Goal: Task Accomplishment & Management: Complete application form

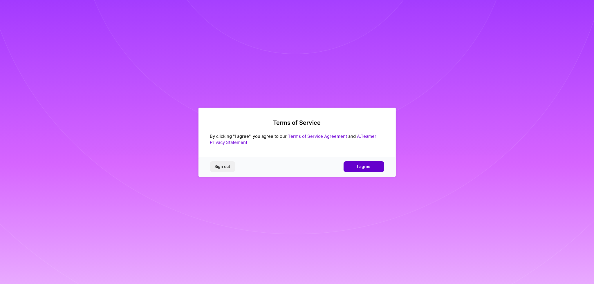
click at [362, 162] on button "I agree" at bounding box center [363, 166] width 41 height 10
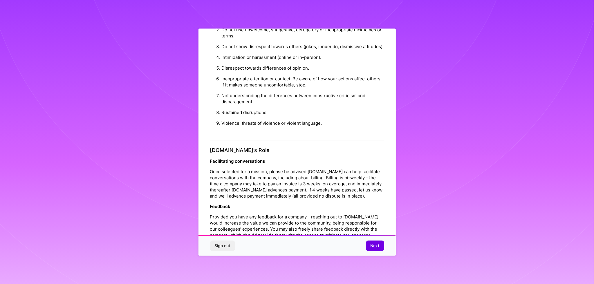
scroll to position [609, 0]
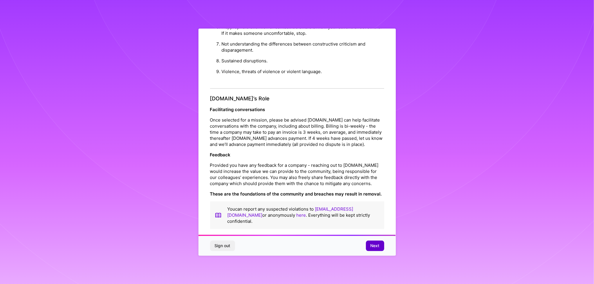
click at [380, 242] on button "Next" at bounding box center [375, 245] width 18 height 10
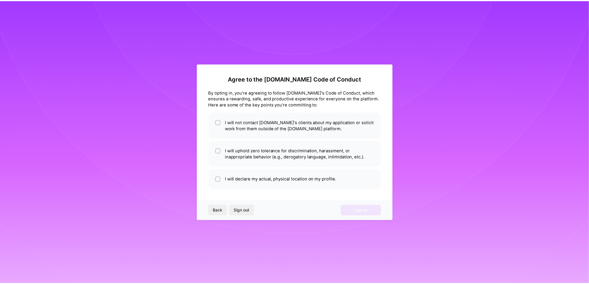
scroll to position [0, 0]
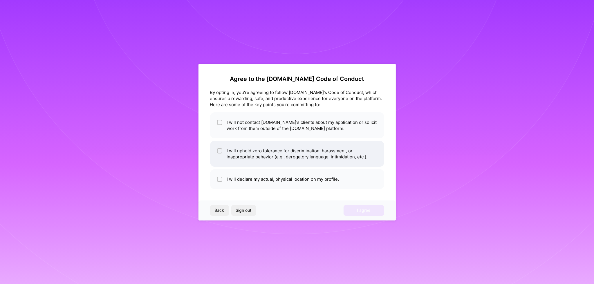
click at [250, 155] on li "I will uphold zero tolerance for discrimination, harassment, or inappropriate b…" at bounding box center [297, 154] width 174 height 26
checkbox input "true"
click at [252, 173] on li "I will declare my actual, physical location on my profile." at bounding box center [297, 179] width 174 height 20
checkbox input "true"
click at [251, 115] on li "I will not contact A.Team's clients about my application or solicit work from t…" at bounding box center [297, 125] width 174 height 26
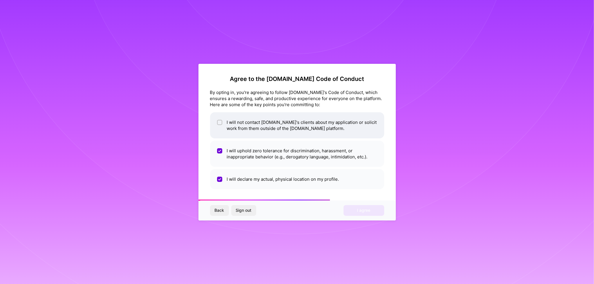
checkbox input "true"
click at [359, 212] on span "I agree" at bounding box center [363, 210] width 13 height 6
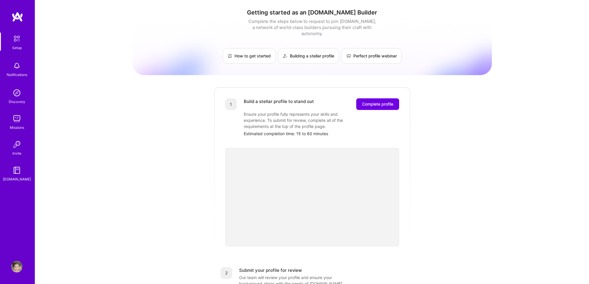
click at [17, 100] on div "Discovery" at bounding box center [17, 102] width 17 height 6
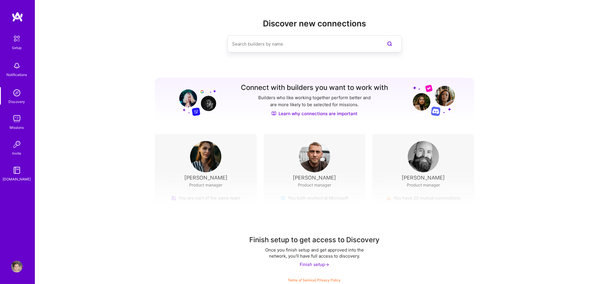
click at [271, 40] on input at bounding box center [303, 44] width 142 height 15
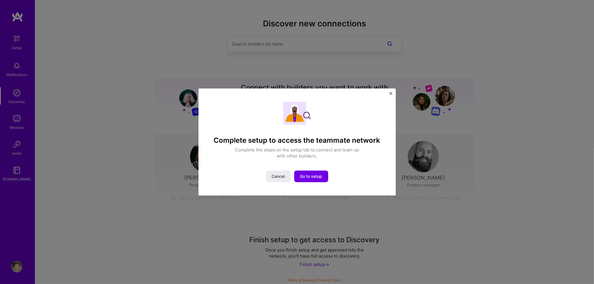
click at [271, 45] on div "Complete setup to access the teammate network Complete the steps on the setup t…" at bounding box center [297, 142] width 594 height 284
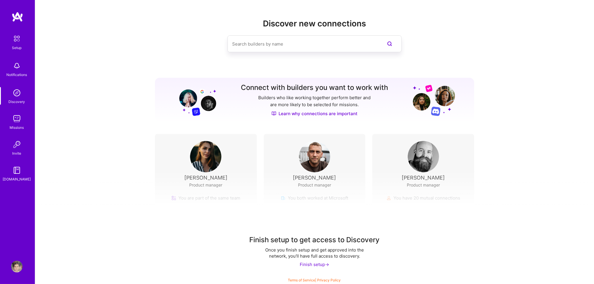
click at [274, 45] on input at bounding box center [303, 44] width 142 height 15
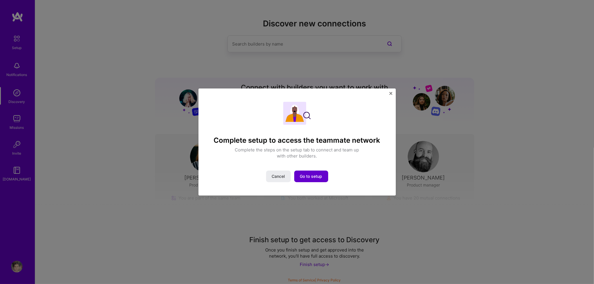
click at [308, 176] on span "Go to setup" at bounding box center [311, 176] width 22 height 6
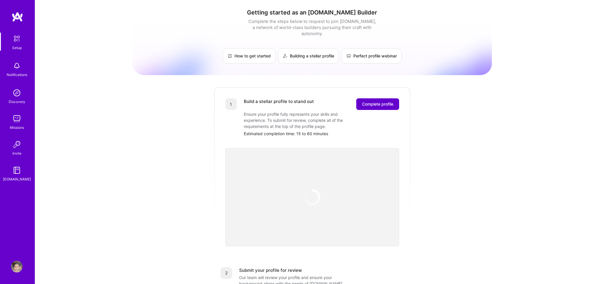
click at [378, 101] on span "Complete profile" at bounding box center [377, 104] width 31 height 6
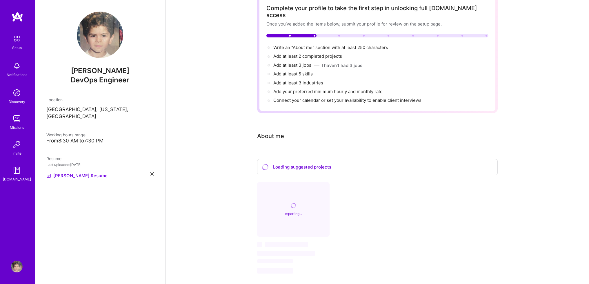
scroll to position [41, 0]
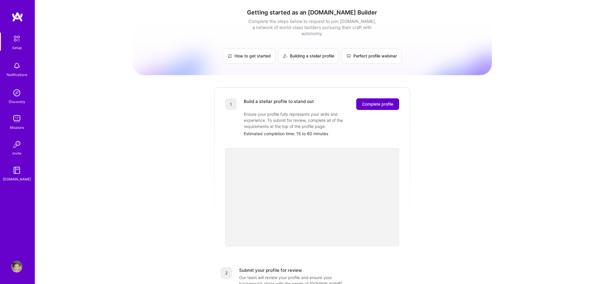
click at [370, 101] on button "Complete profile" at bounding box center [377, 104] width 43 height 12
